Goal: Task Accomplishment & Management: Manage account settings

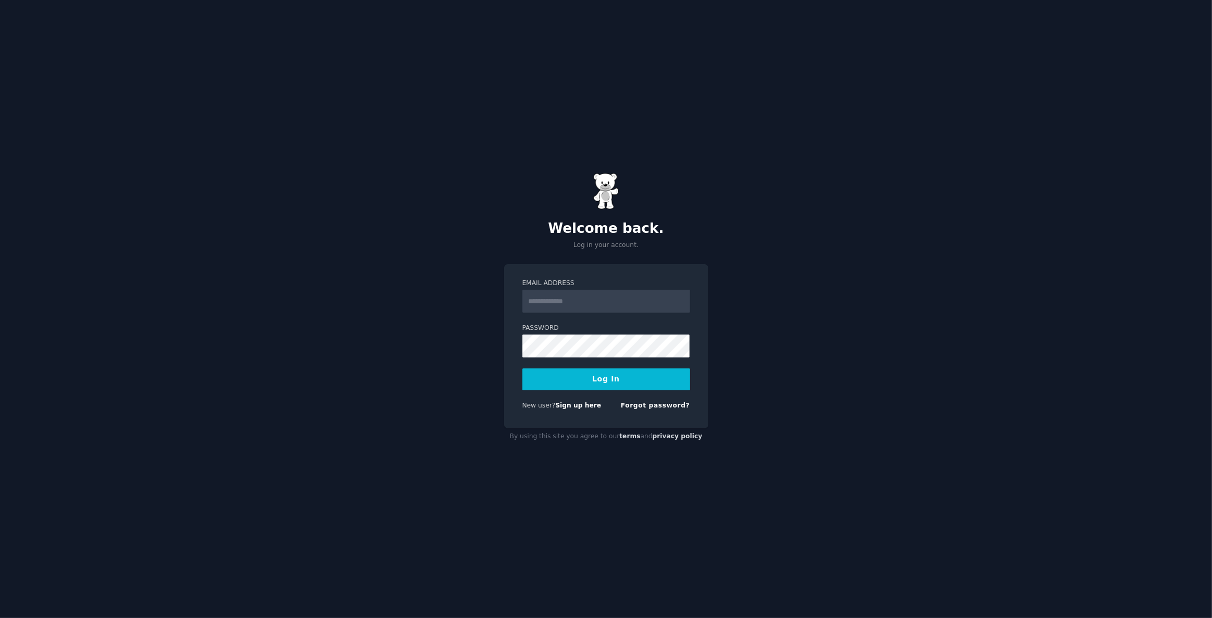
drag, startPoint x: 591, startPoint y: 297, endPoint x: 591, endPoint y: 307, distance: 9.4
click at [591, 297] on input "Email Address" at bounding box center [606, 301] width 168 height 23
type input "**********"
click at [556, 386] on button "Log In" at bounding box center [606, 379] width 168 height 22
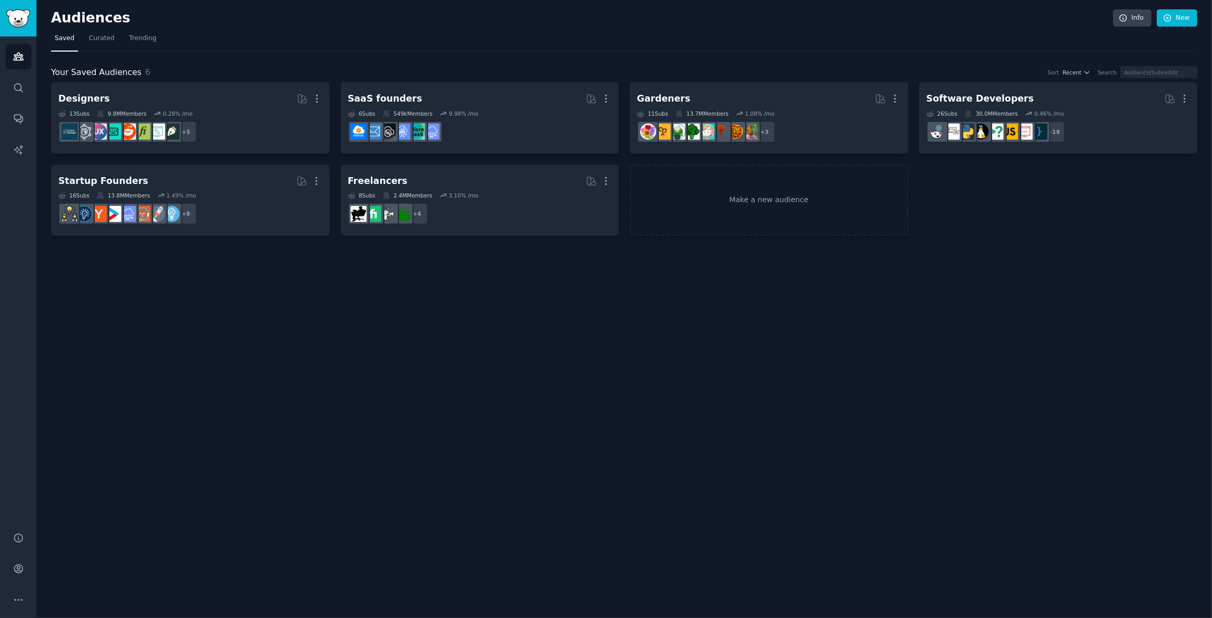
click at [31, 566] on div "Help Account More" at bounding box center [18, 568] width 36 height 98
click at [21, 589] on button "More" at bounding box center [19, 600] width 26 height 26
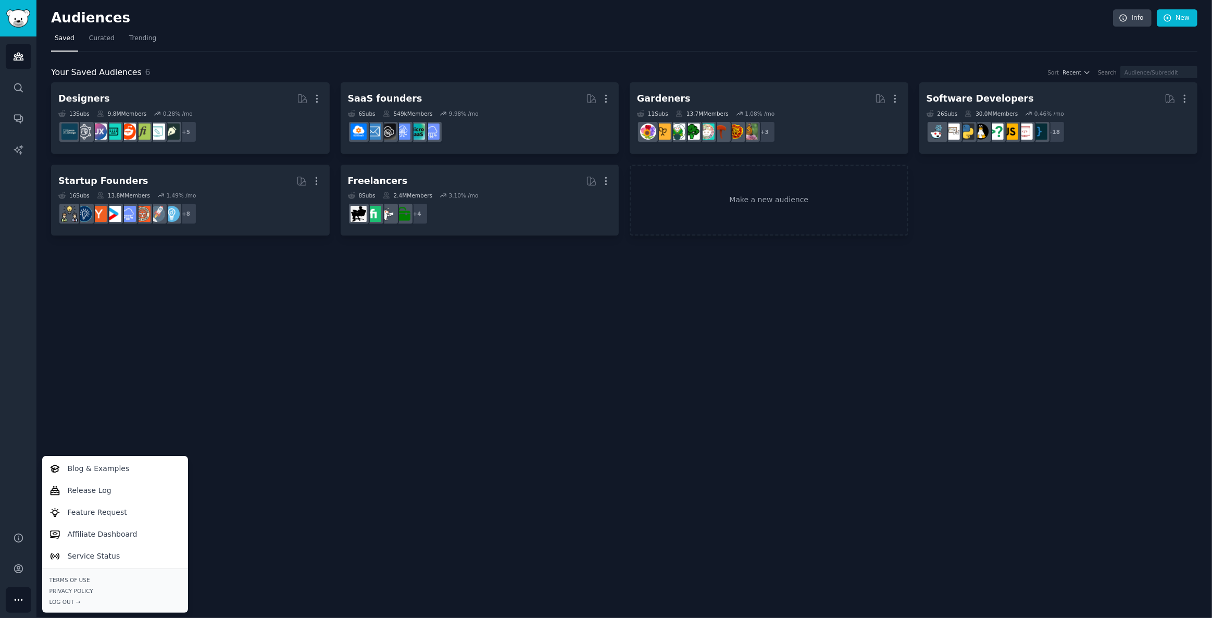
click at [172, 424] on div "Audiences Info New Saved Curated Trending Your Saved Audiences 6 Sort Recent Se…" at bounding box center [623, 309] width 1175 height 618
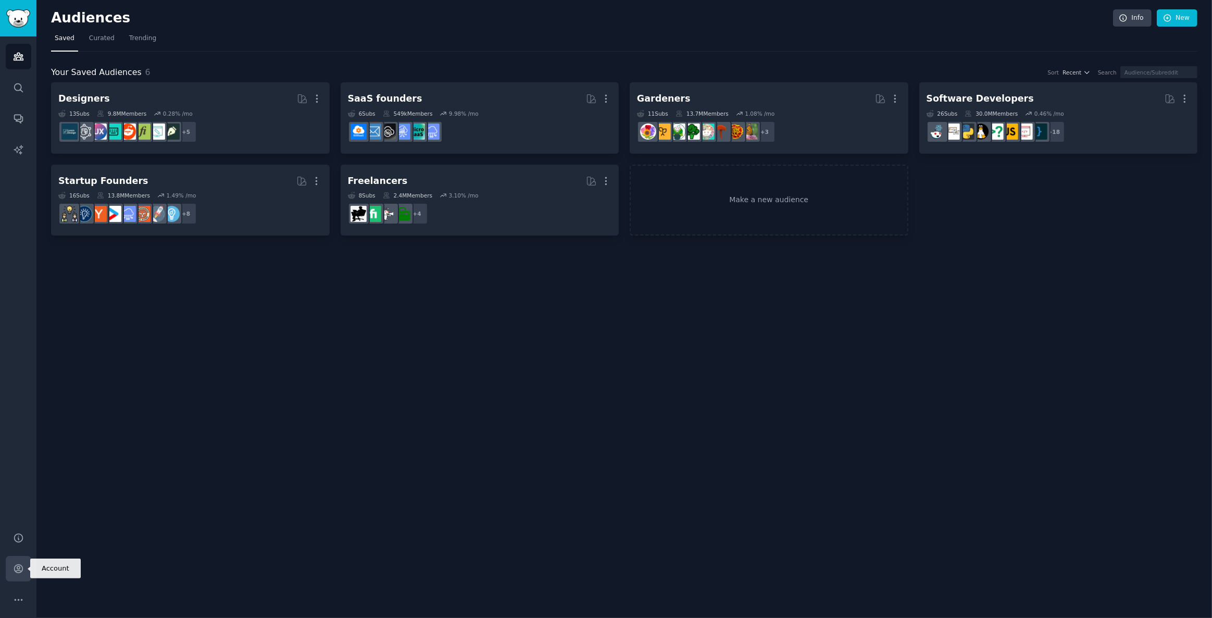
click at [19, 566] on icon "Sidebar" at bounding box center [18, 568] width 11 height 11
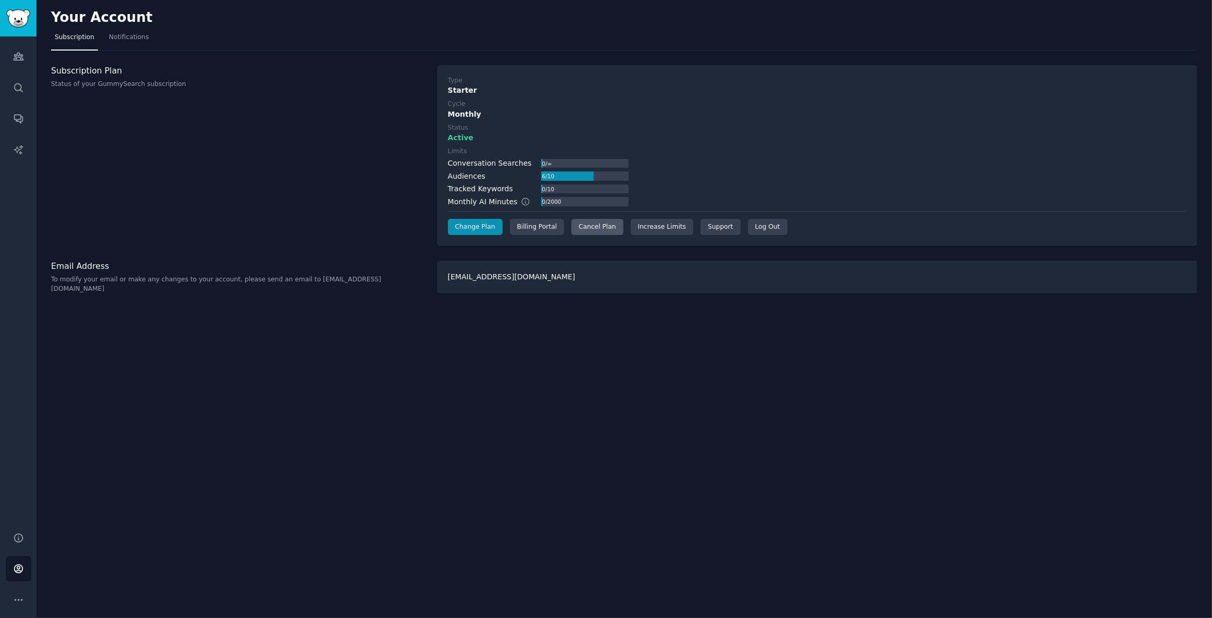
click at [579, 225] on div "Cancel Plan" at bounding box center [597, 227] width 52 height 17
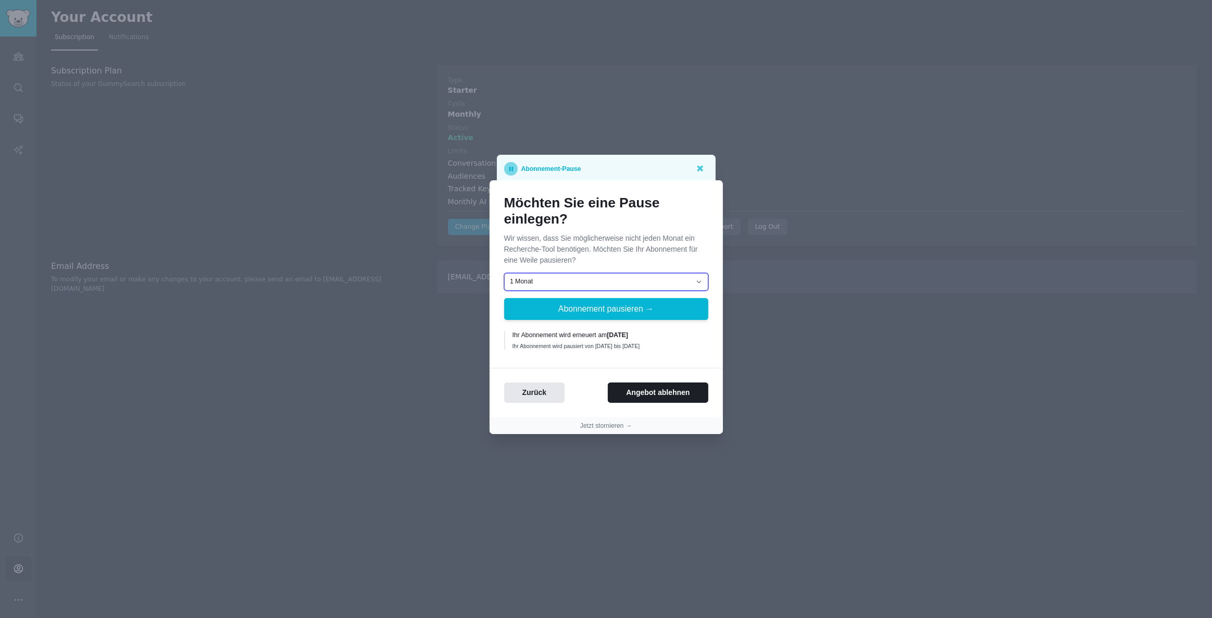
click at [566, 278] on select "1 Monat 2 Monate 3 Monate Wählen Sie ein individuelles Datum für die Wiederaufn…" at bounding box center [606, 282] width 204 height 18
click at [579, 254] on p "Wir wissen, dass Sie möglicherweise nicht jeden Monat ein Recherche-Tool benöti…" at bounding box center [606, 249] width 204 height 33
click at [651, 391] on button "Angebot ablehnen" at bounding box center [658, 392] width 100 height 20
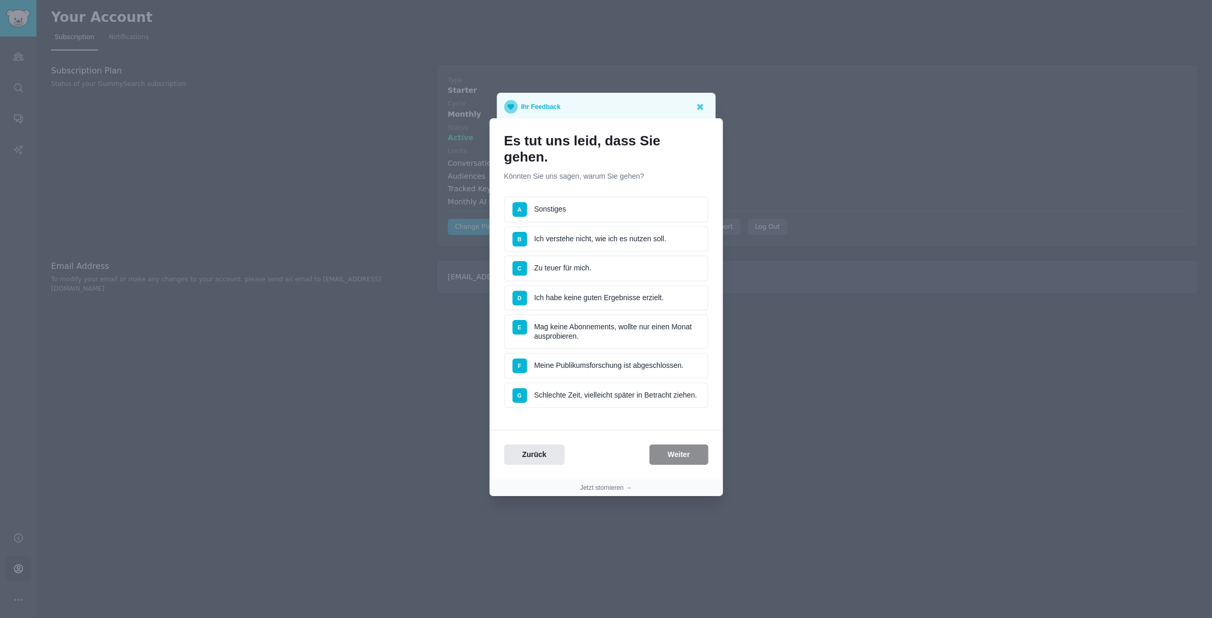
click at [624, 298] on li "D Ich habe keine guten Ergebnisse erzielt." at bounding box center [606, 298] width 204 height 26
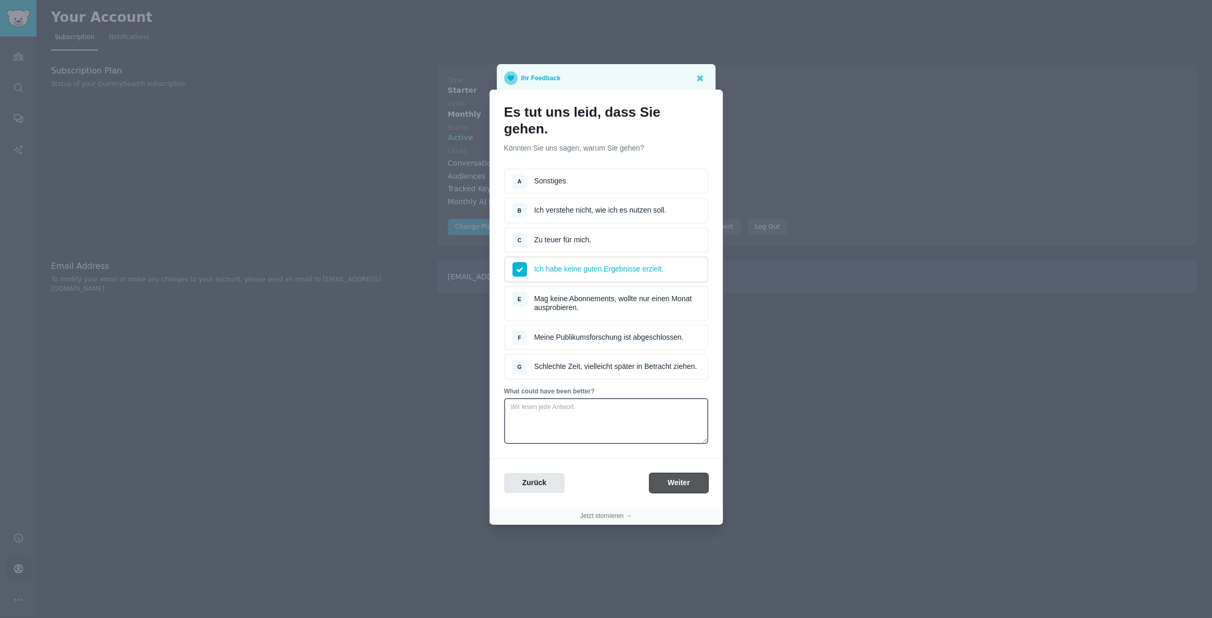
click at [686, 484] on button "Weiter" at bounding box center [678, 483] width 59 height 20
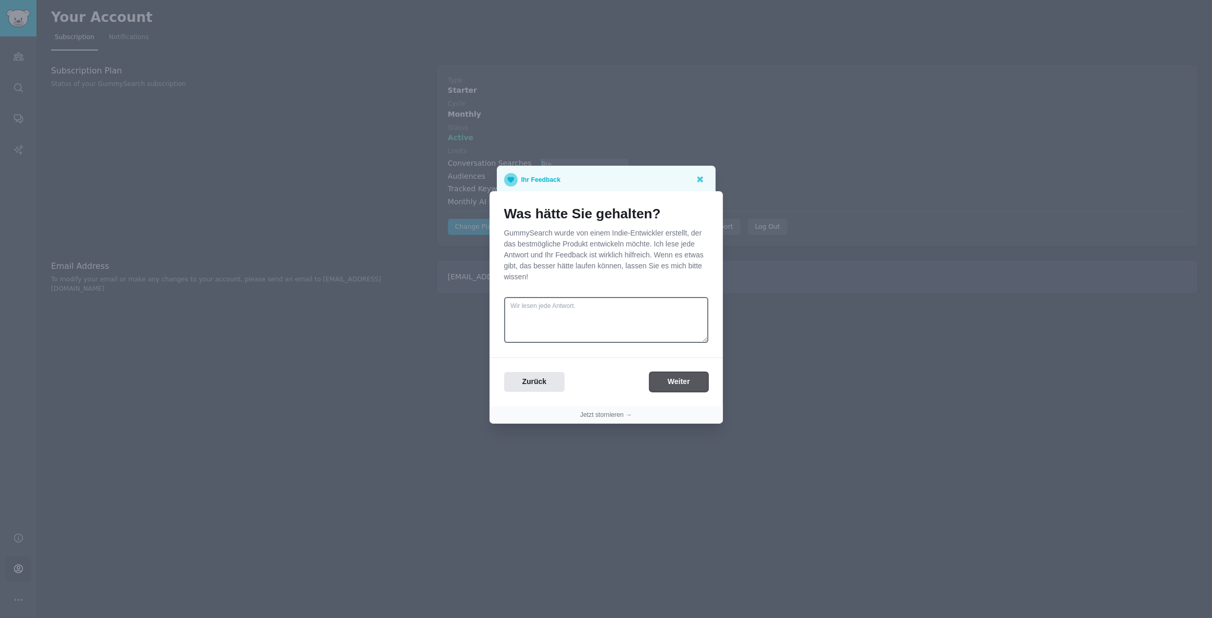
click at [677, 382] on button "Weiter" at bounding box center [678, 382] width 59 height 20
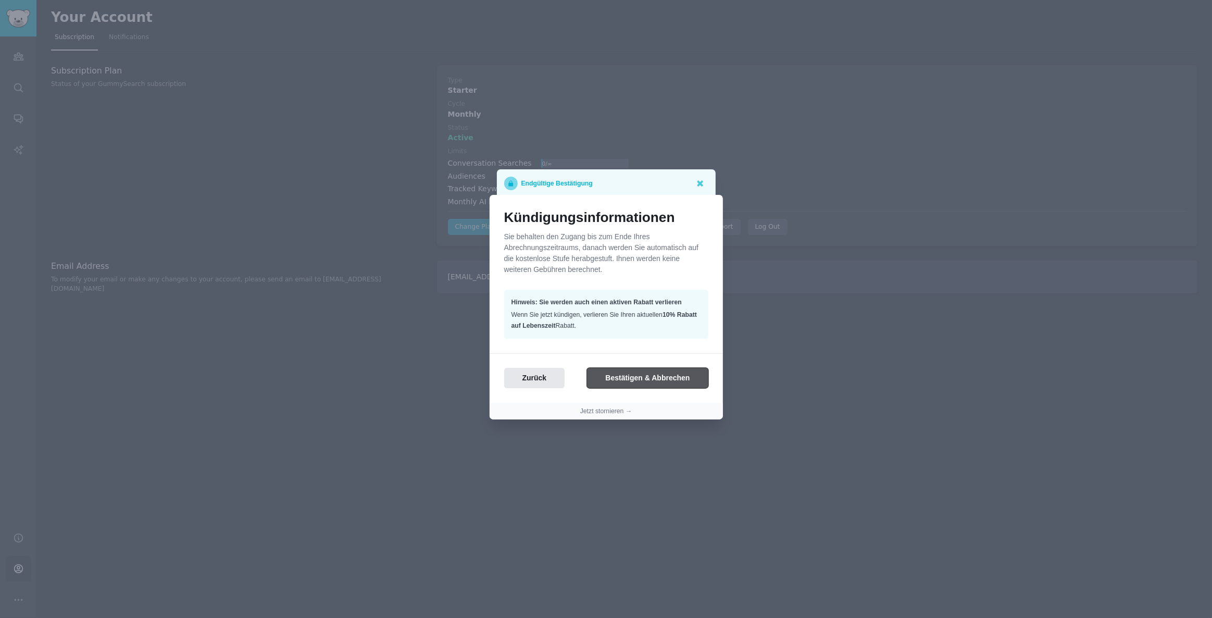
click at [677, 382] on button "Bestätigen & Abbrechen" at bounding box center [647, 378] width 121 height 20
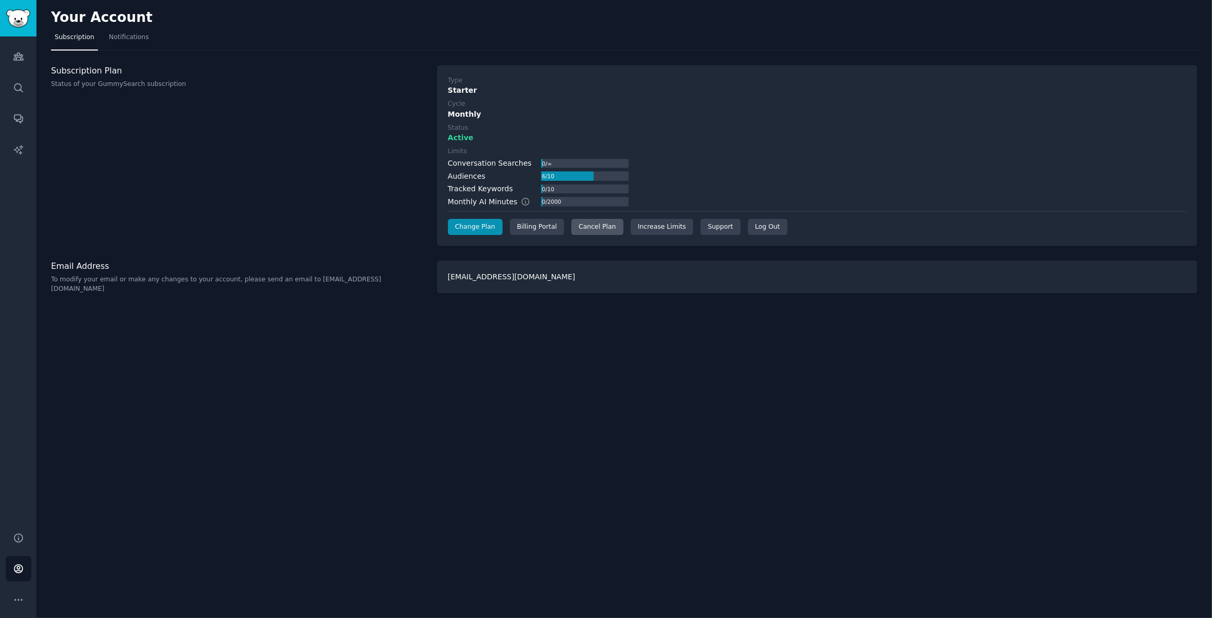
click at [603, 229] on div "Cancel Plan" at bounding box center [597, 227] width 52 height 17
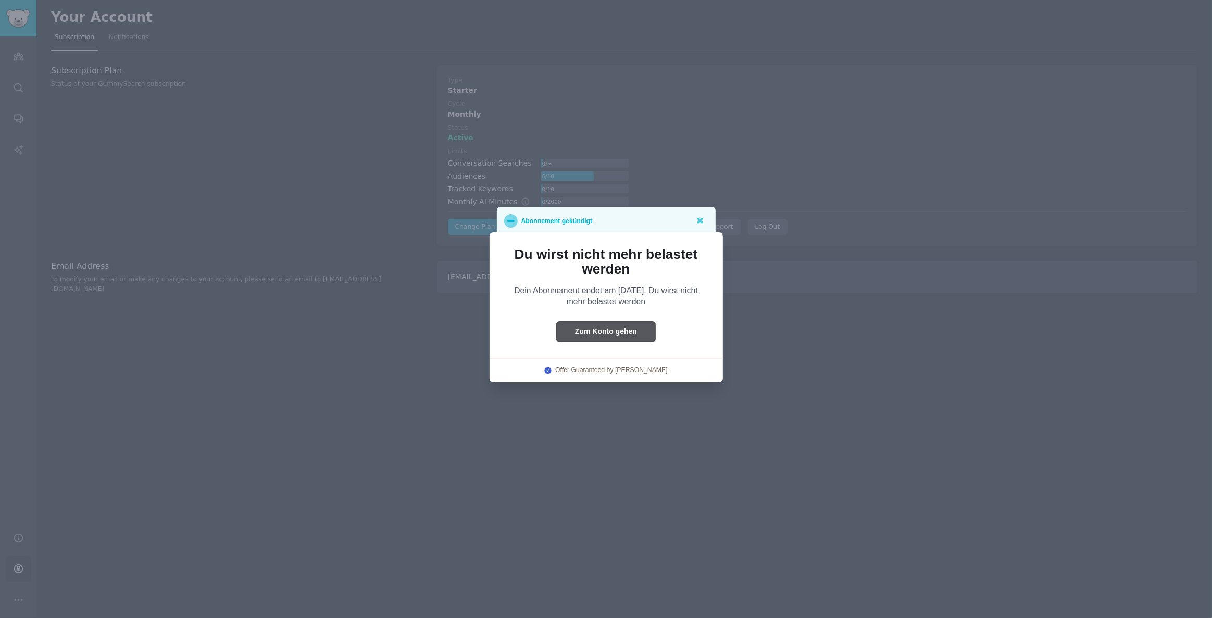
click at [609, 329] on button "Zum Konto gehen" at bounding box center [606, 331] width 98 height 20
